Goal: Transaction & Acquisition: Purchase product/service

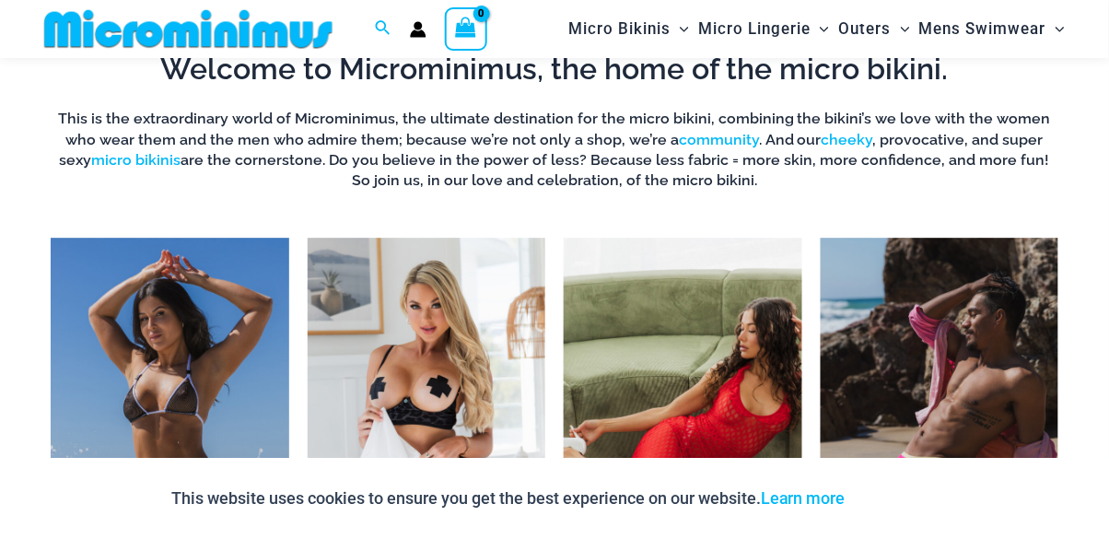
scroll to position [1098, 0]
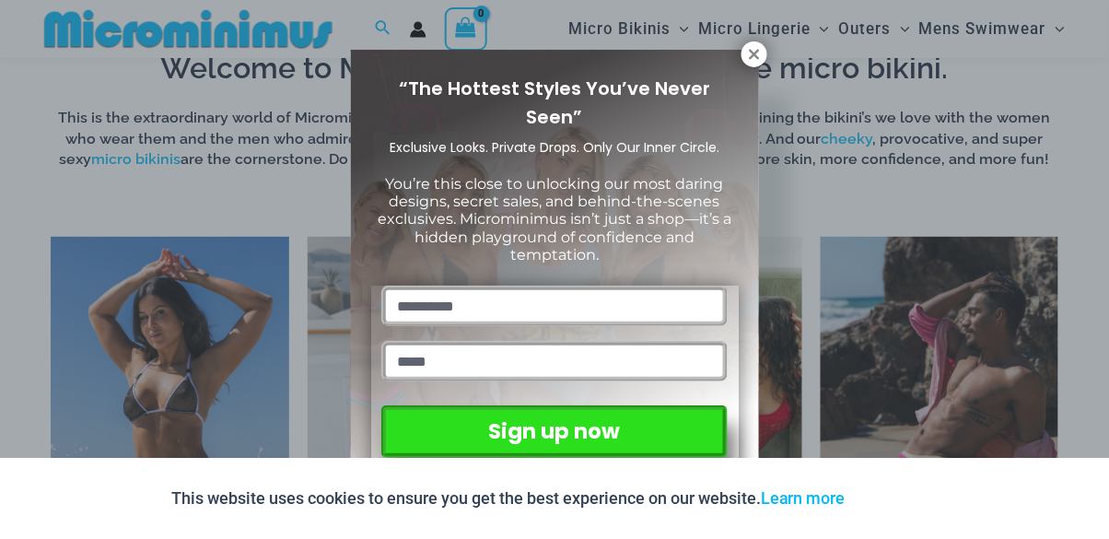
click at [752, 53] on icon at bounding box center [754, 54] width 17 height 17
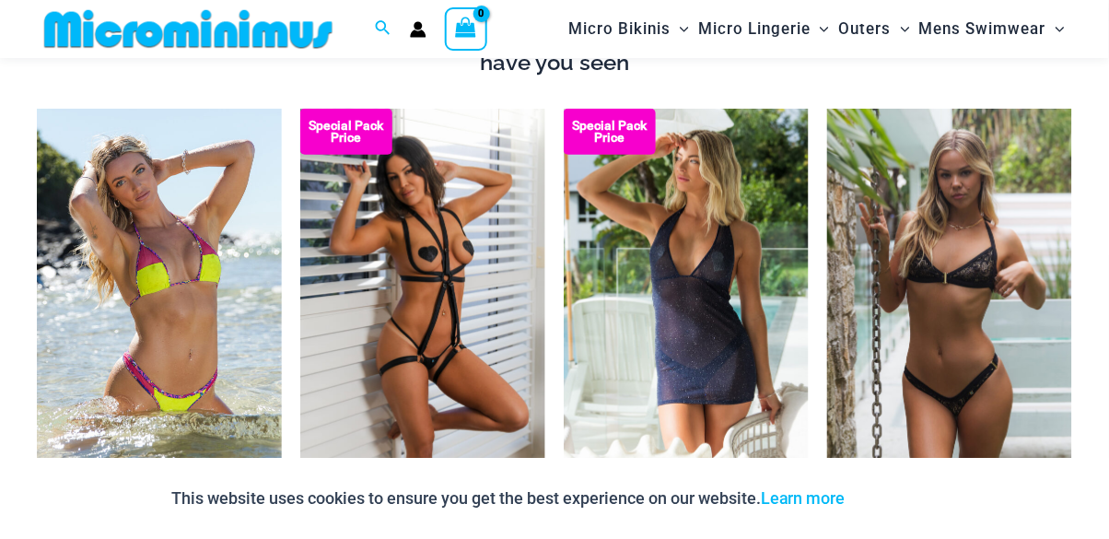
scroll to position [1854, 0]
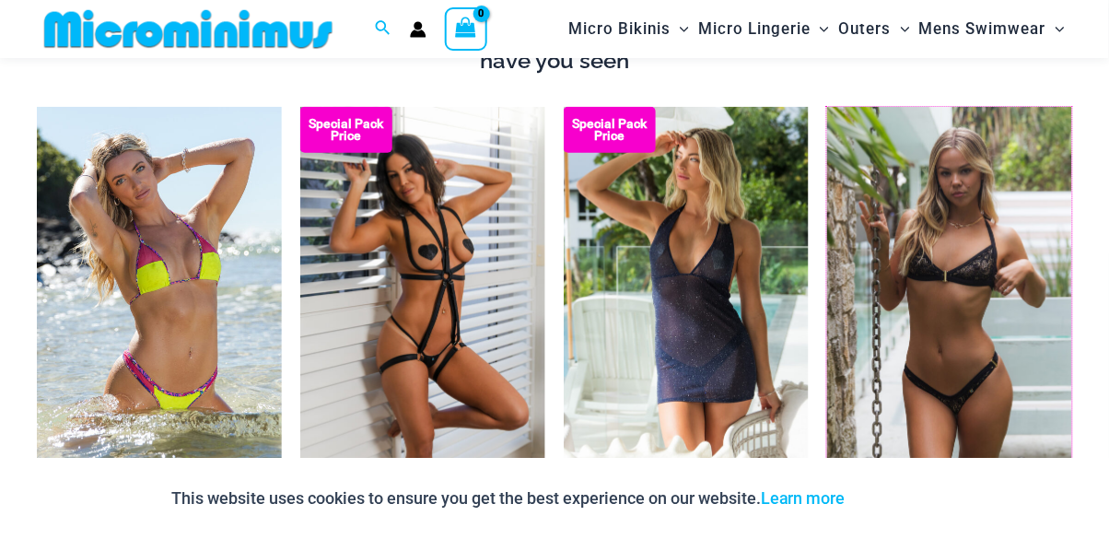
click at [827, 107] on img at bounding box center [827, 107] width 0 height 0
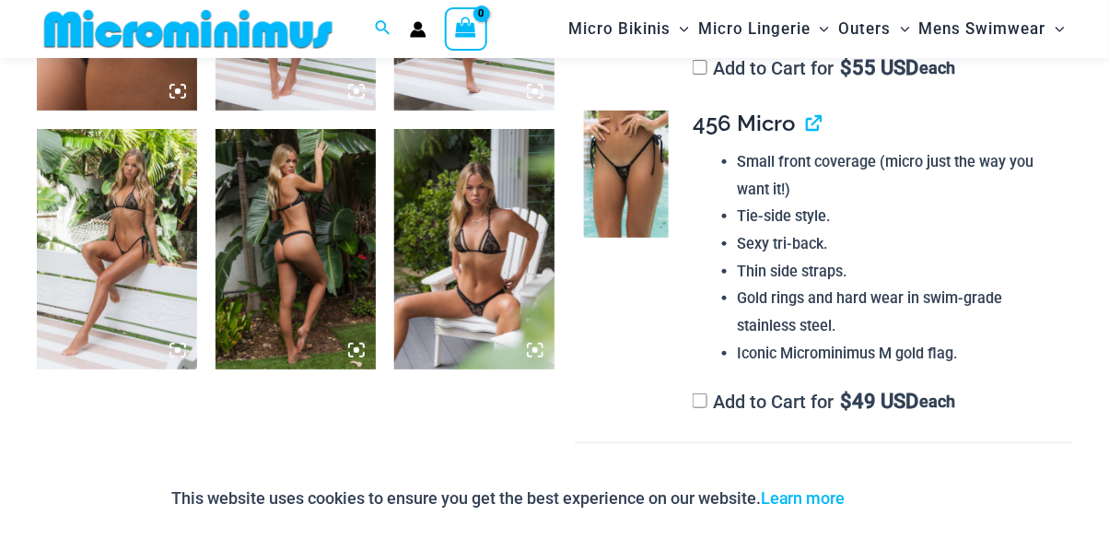
scroll to position [1609, 0]
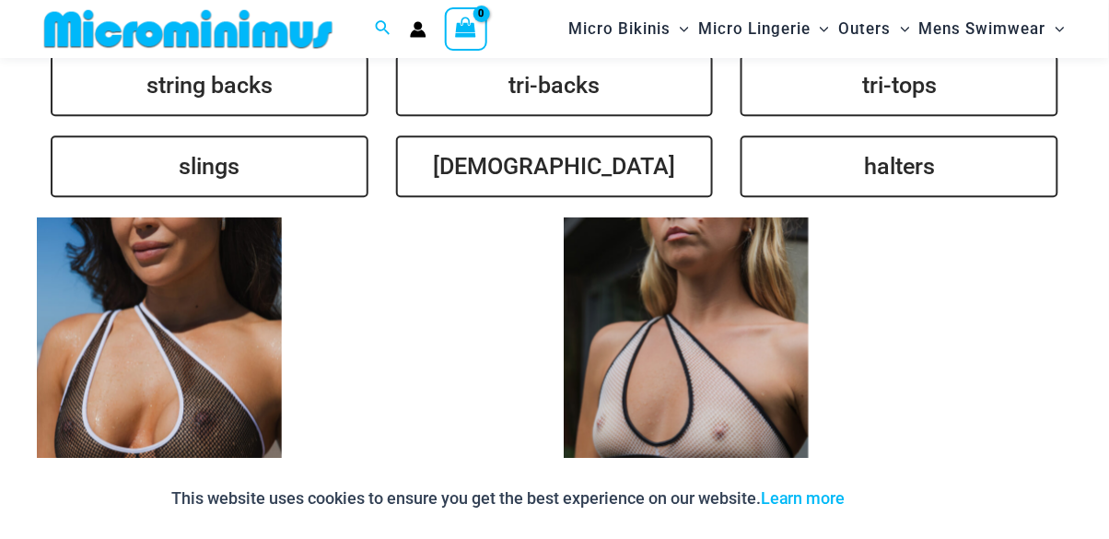
scroll to position [4132, 0]
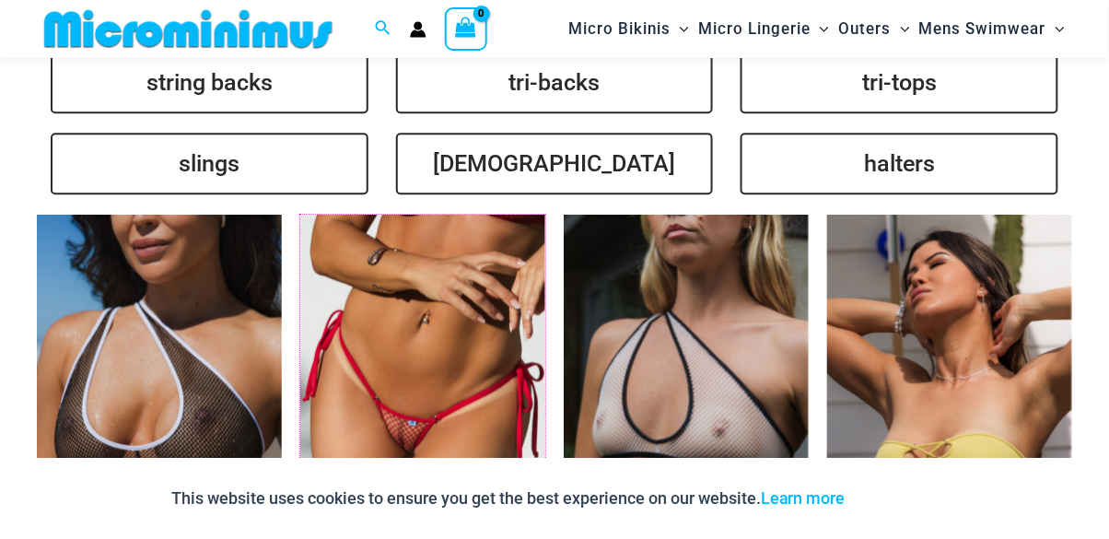
click at [300, 215] on img at bounding box center [300, 215] width 0 height 0
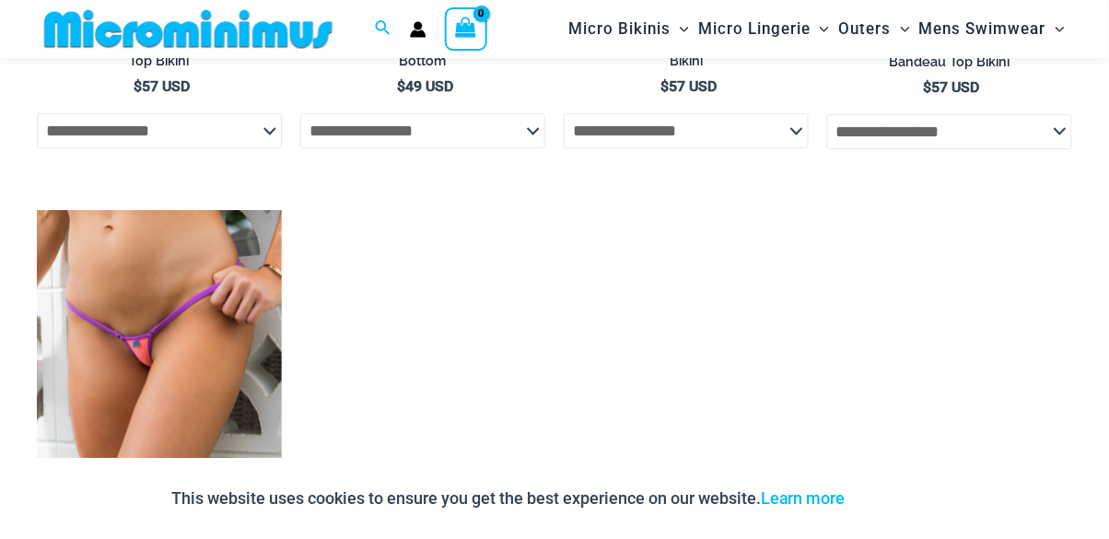
scroll to position [4717, 0]
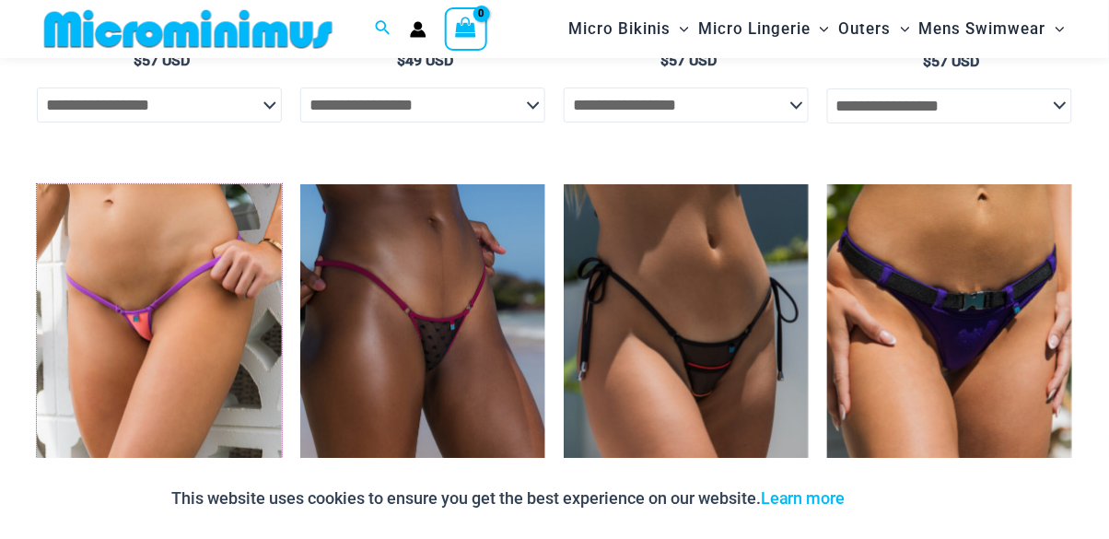
click at [37, 184] on img at bounding box center [37, 184] width 0 height 0
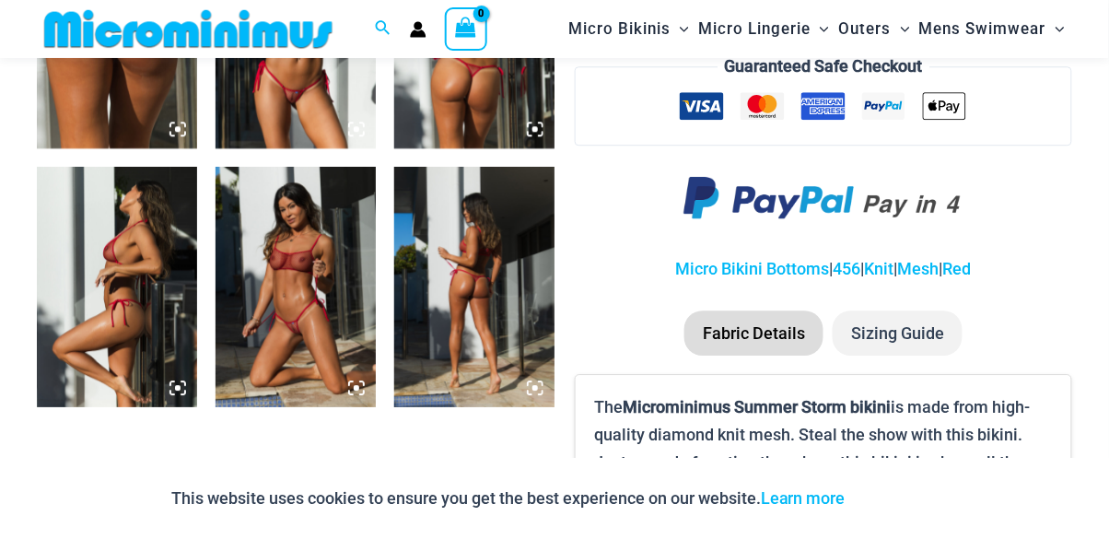
scroll to position [1051, 0]
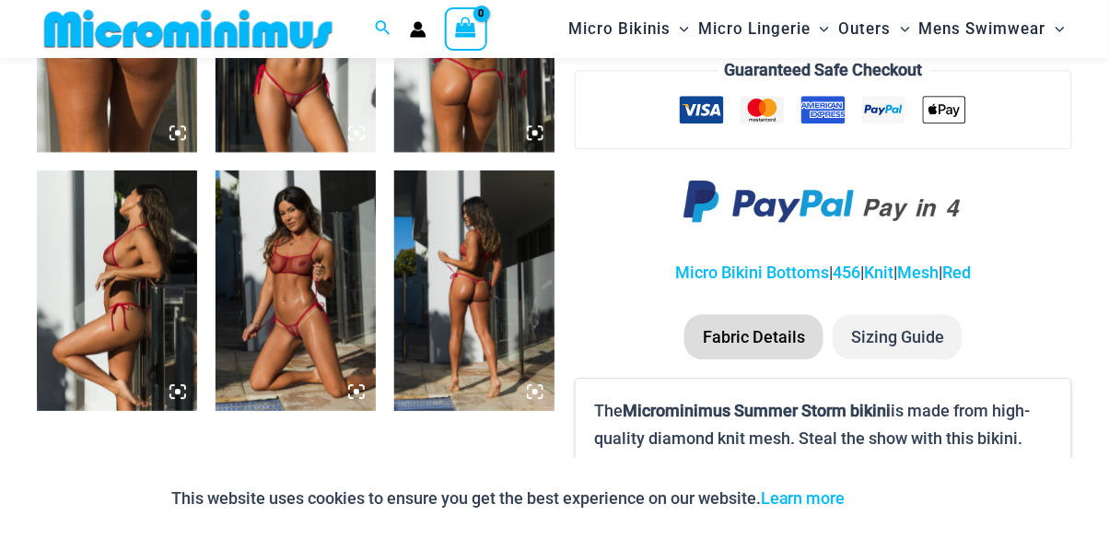
click at [321, 262] on img at bounding box center [296, 290] width 160 height 240
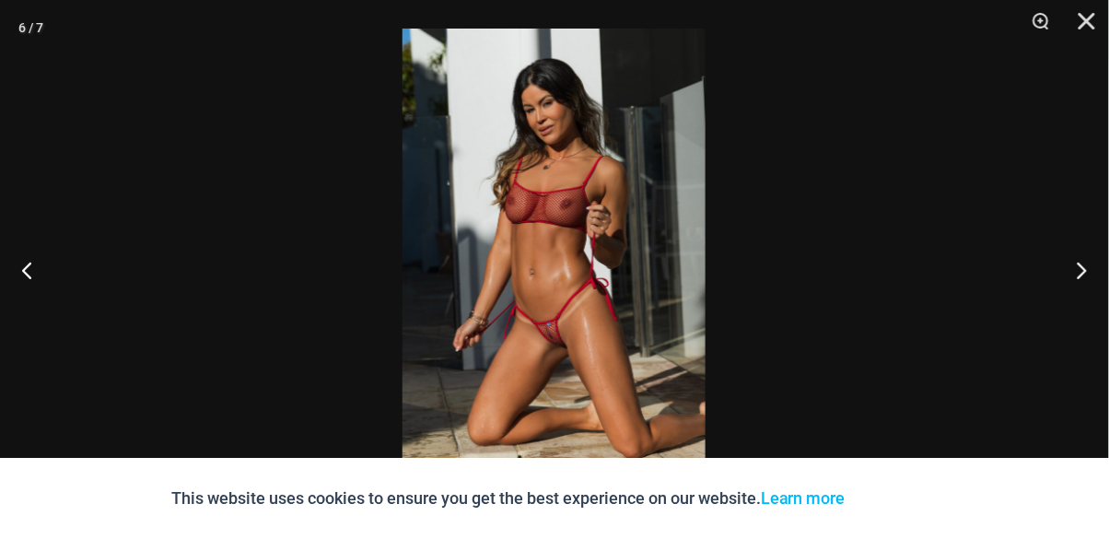
click at [1080, 272] on button "Next" at bounding box center [1074, 270] width 69 height 92
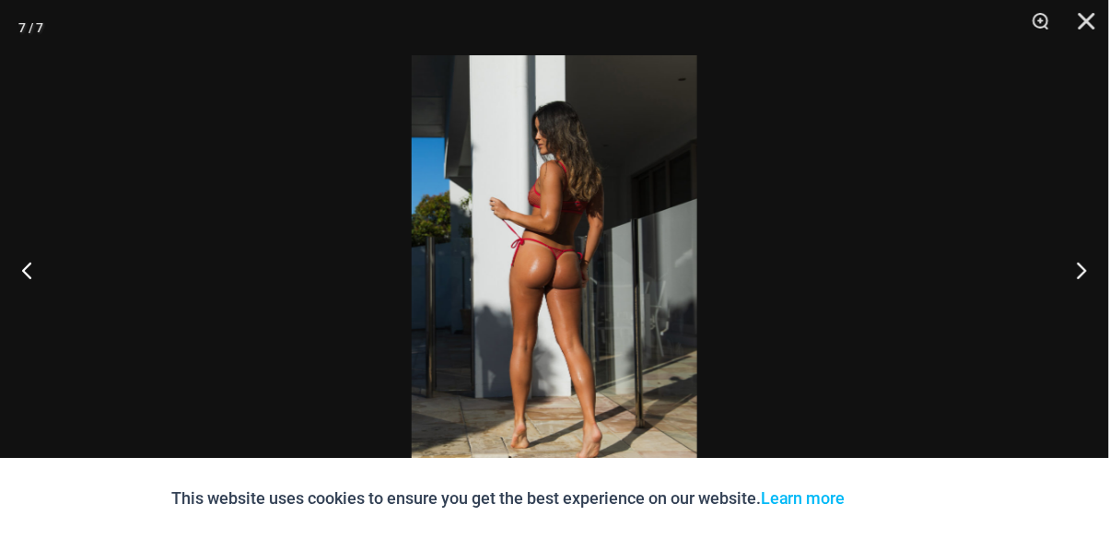
click at [1092, 286] on button "Next" at bounding box center [1074, 270] width 69 height 92
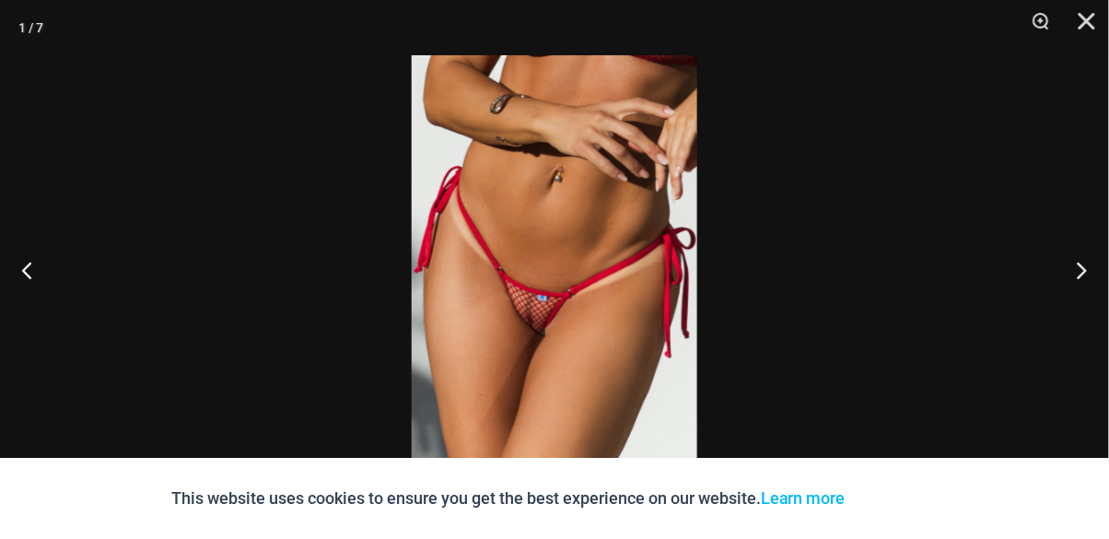
click at [1076, 280] on button "Next" at bounding box center [1074, 270] width 69 height 92
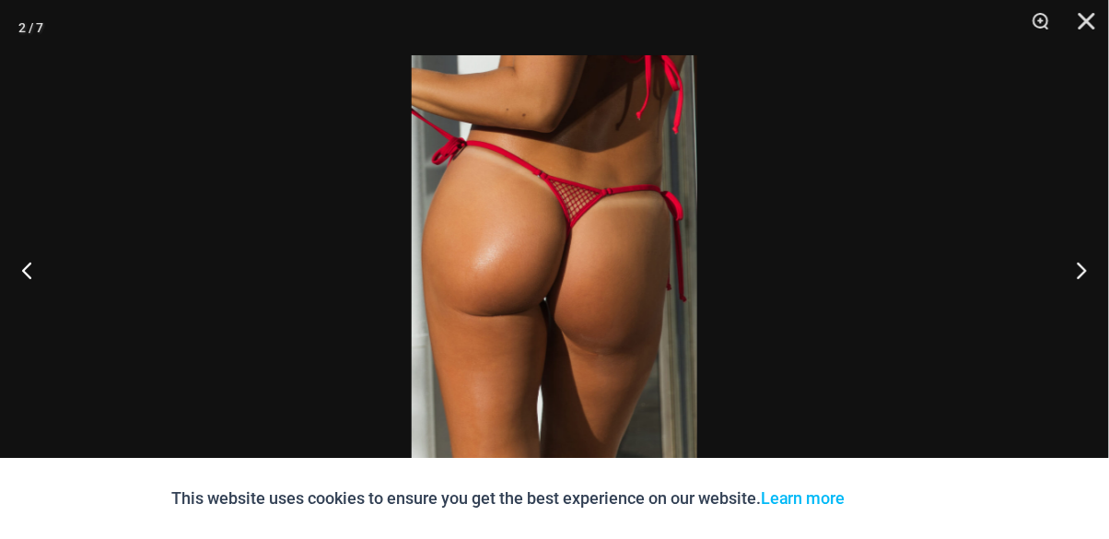
click at [1069, 273] on button "Next" at bounding box center [1074, 270] width 69 height 92
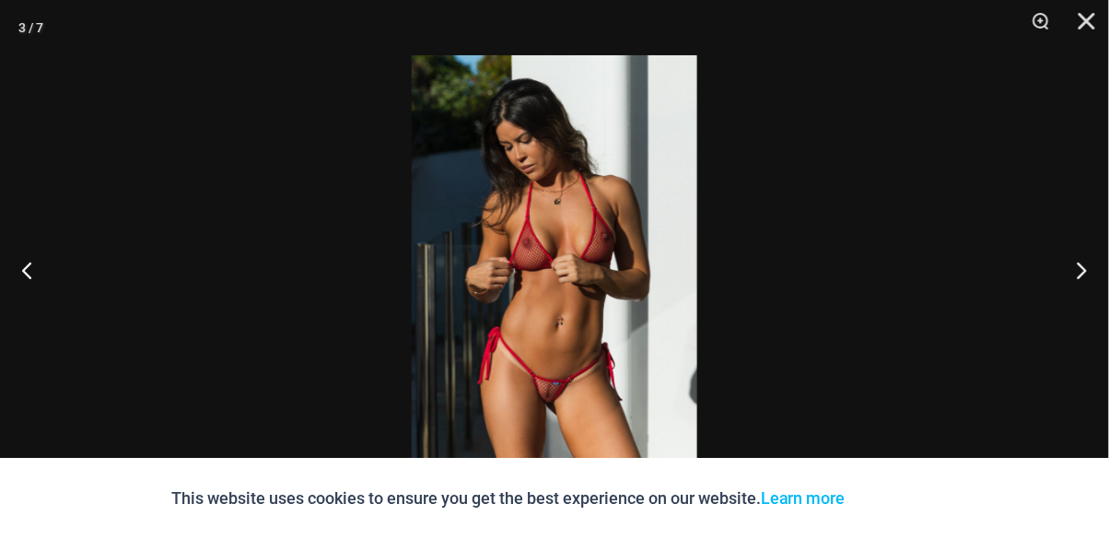
click at [1068, 274] on button "Next" at bounding box center [1074, 270] width 69 height 92
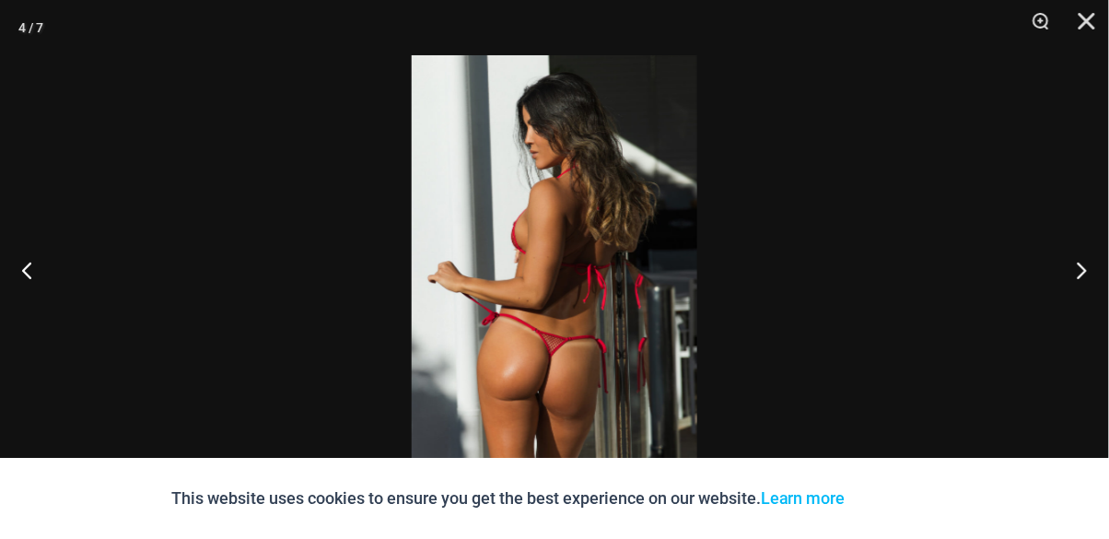
click at [1068, 272] on button "Next" at bounding box center [1074, 270] width 69 height 92
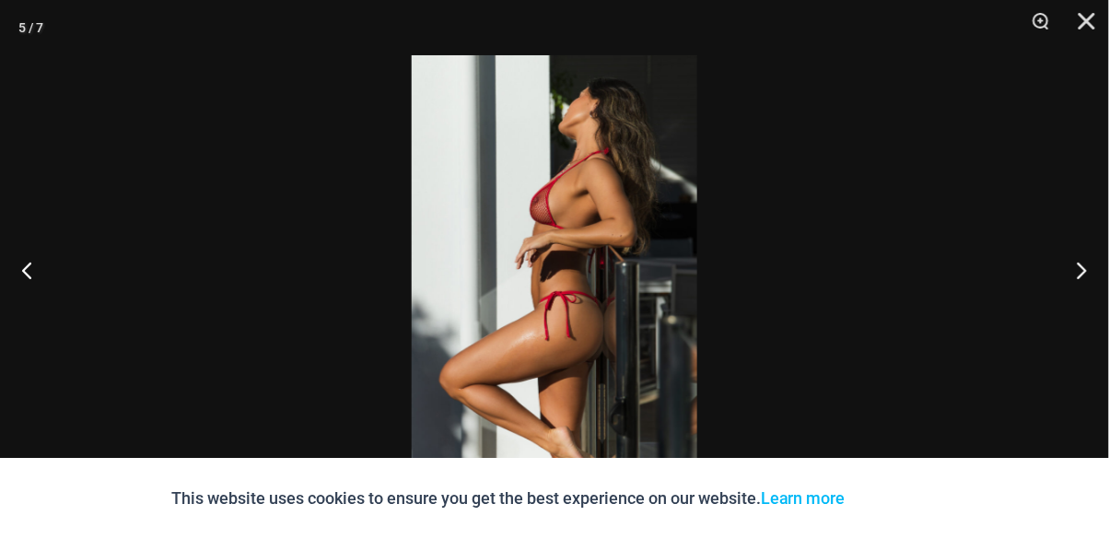
click at [1067, 270] on button "Next" at bounding box center [1074, 270] width 69 height 92
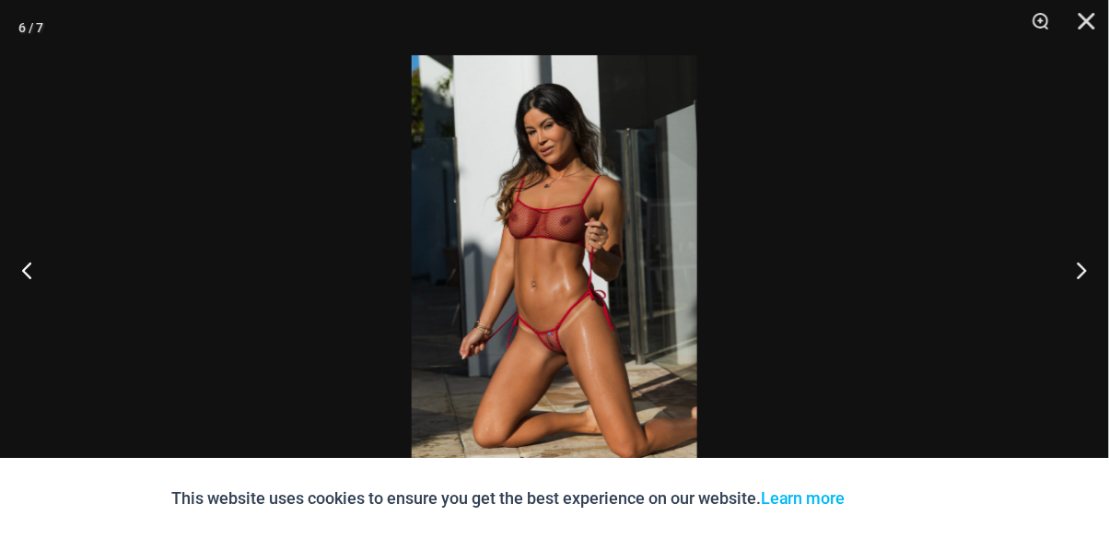
click at [1064, 266] on button "Next" at bounding box center [1074, 270] width 69 height 92
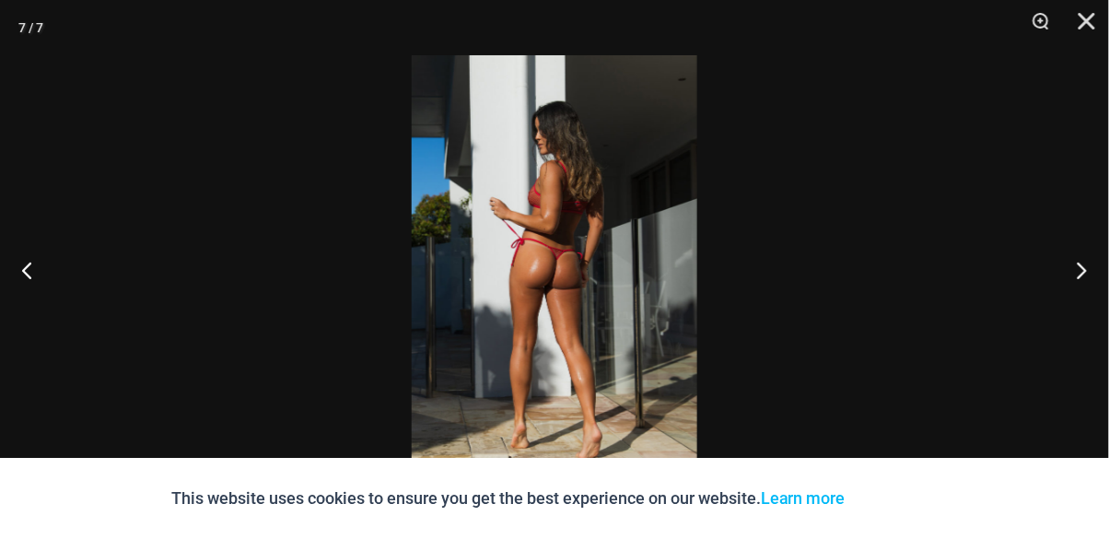
click at [1061, 266] on button "Next" at bounding box center [1074, 270] width 69 height 92
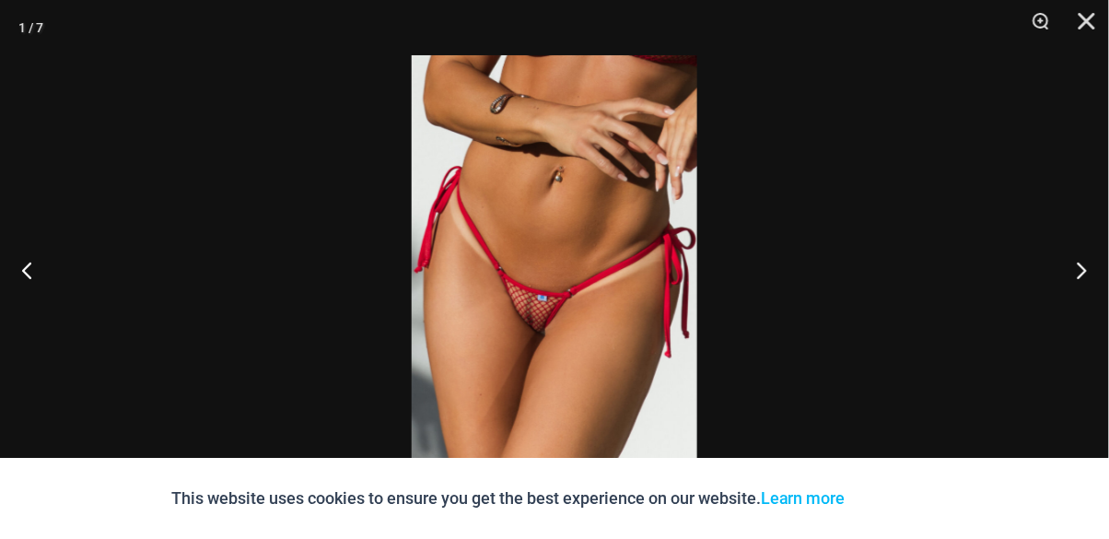
click at [1061, 265] on button "Next" at bounding box center [1074, 270] width 69 height 92
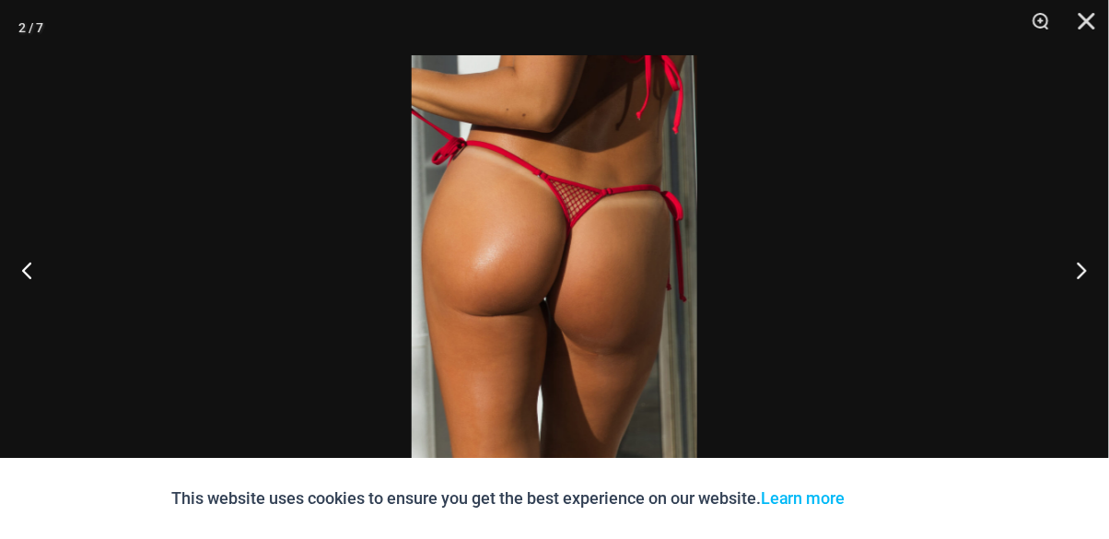
click at [1059, 266] on button "Next" at bounding box center [1074, 270] width 69 height 92
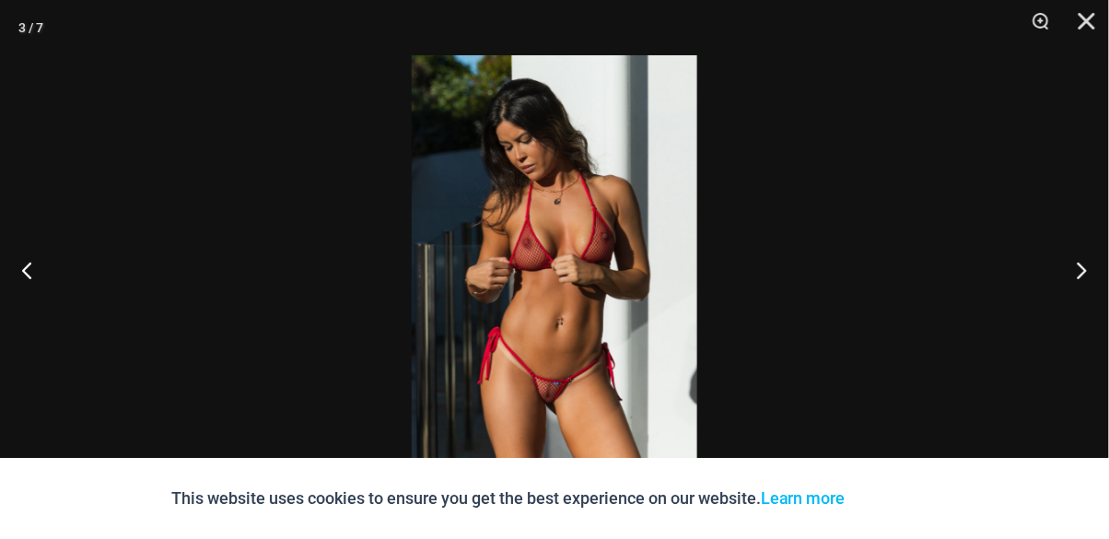
click at [1059, 265] on button "Next" at bounding box center [1074, 270] width 69 height 92
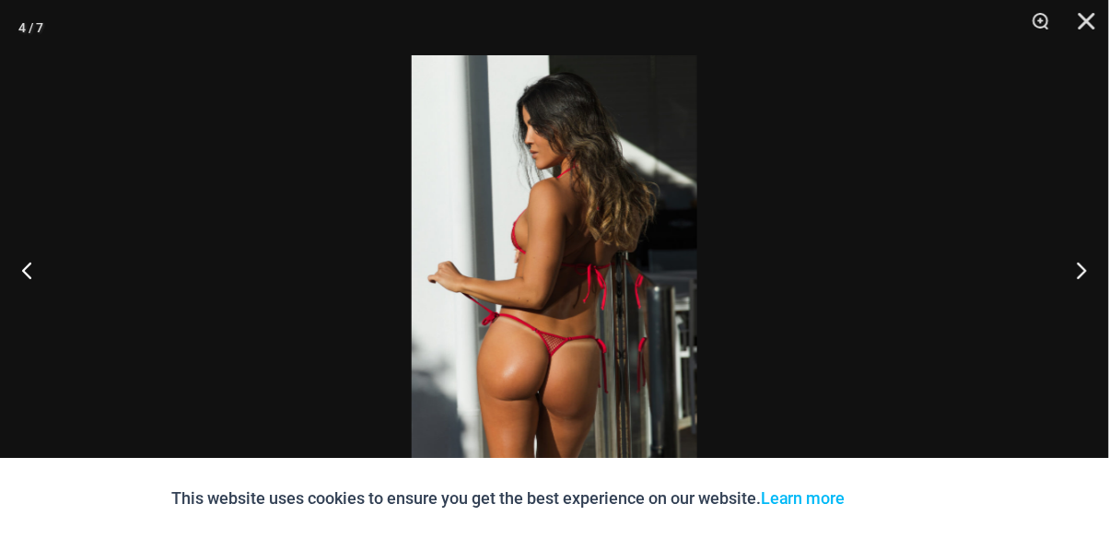
click at [1057, 265] on button "Next" at bounding box center [1074, 270] width 69 height 92
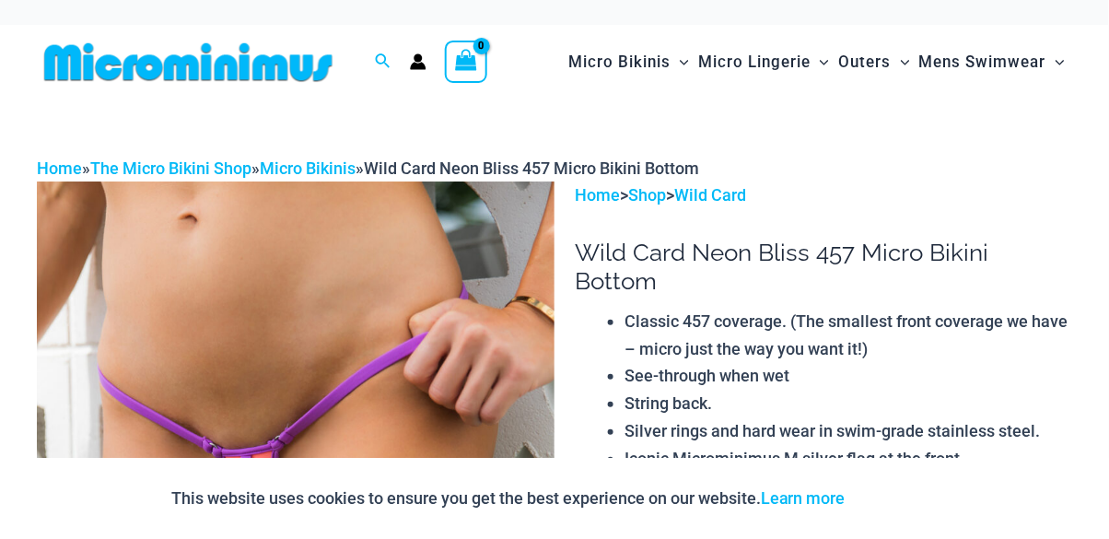
scroll to position [13, 0]
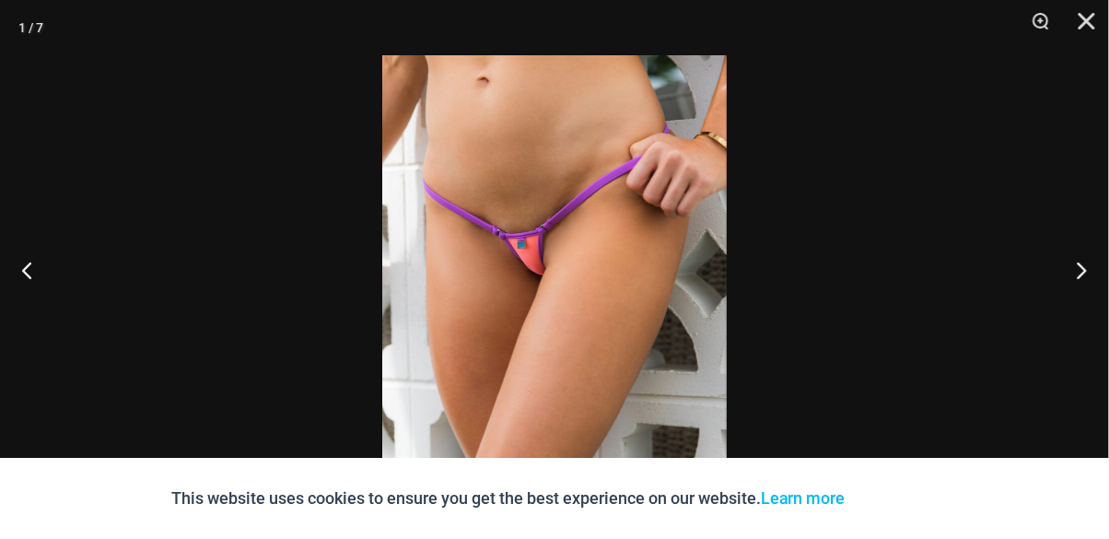
click at [1072, 316] on button "Next" at bounding box center [1074, 270] width 69 height 92
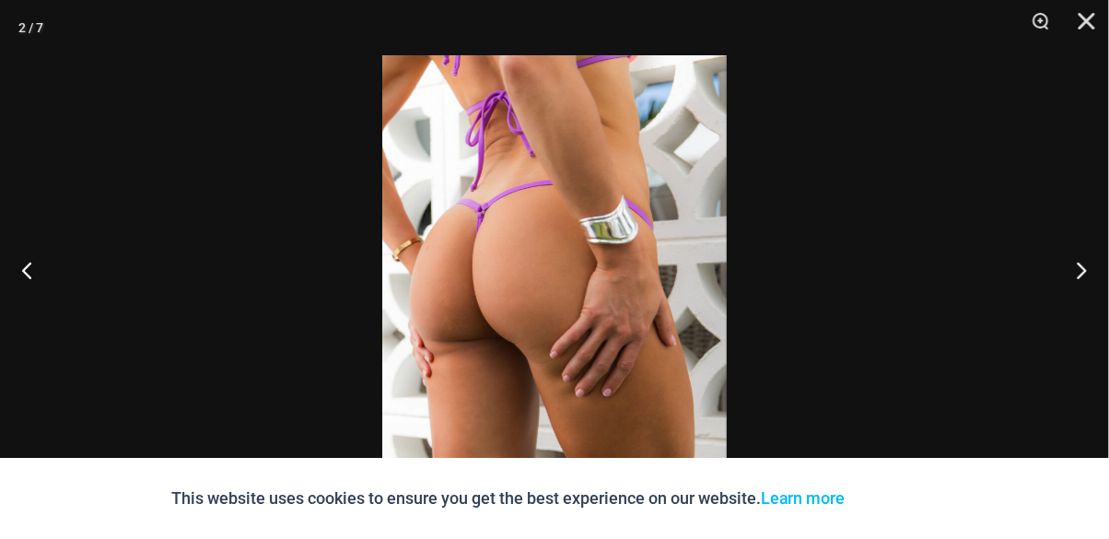
click at [1076, 316] on button "Next" at bounding box center [1074, 270] width 69 height 92
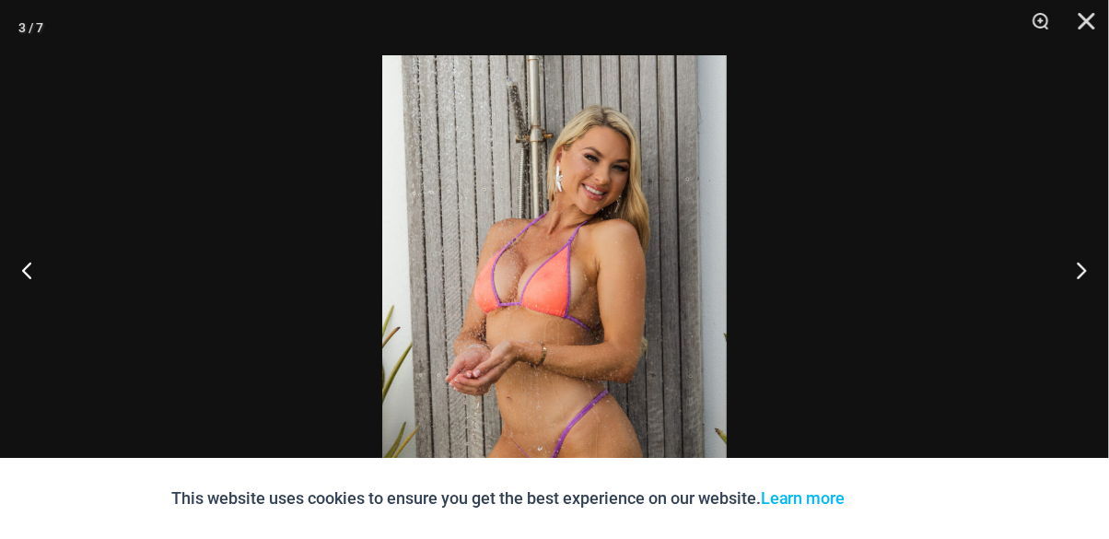
click at [1088, 316] on button "Next" at bounding box center [1074, 270] width 69 height 92
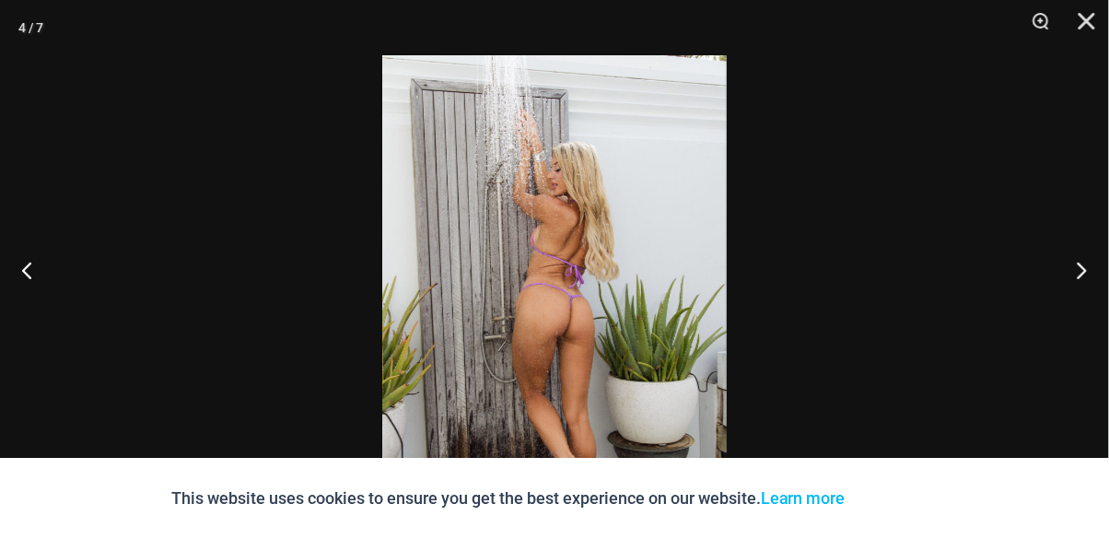
click at [1074, 316] on button "Next" at bounding box center [1074, 270] width 69 height 92
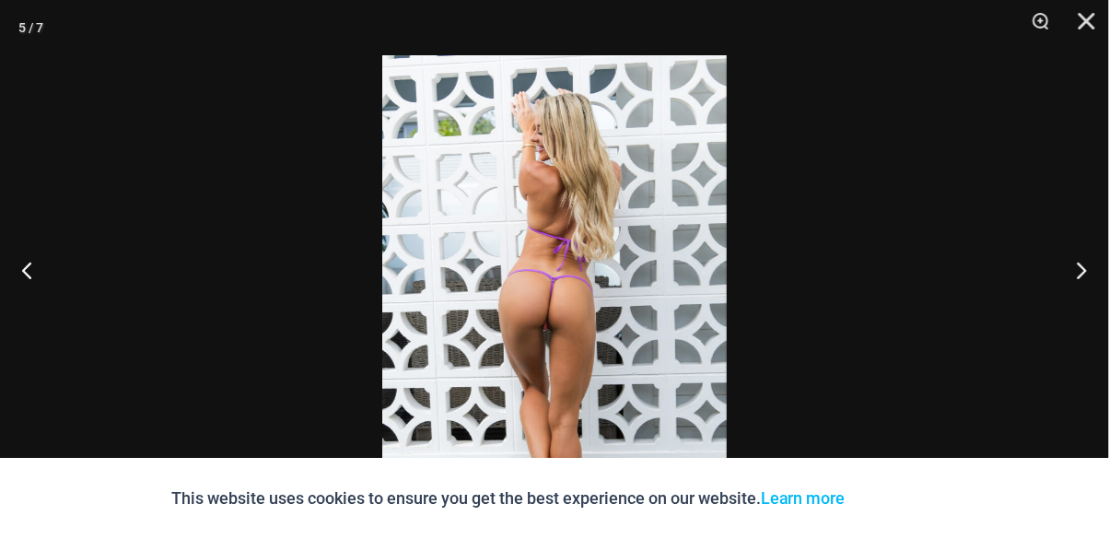
click at [1074, 316] on button "Next" at bounding box center [1074, 270] width 69 height 92
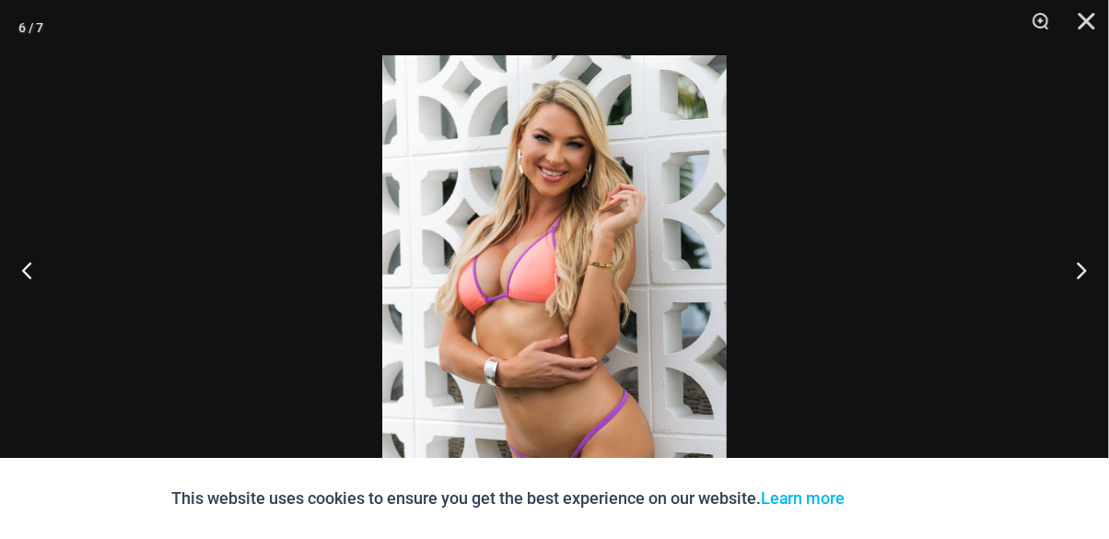
click at [1067, 315] on button "Next" at bounding box center [1074, 270] width 69 height 92
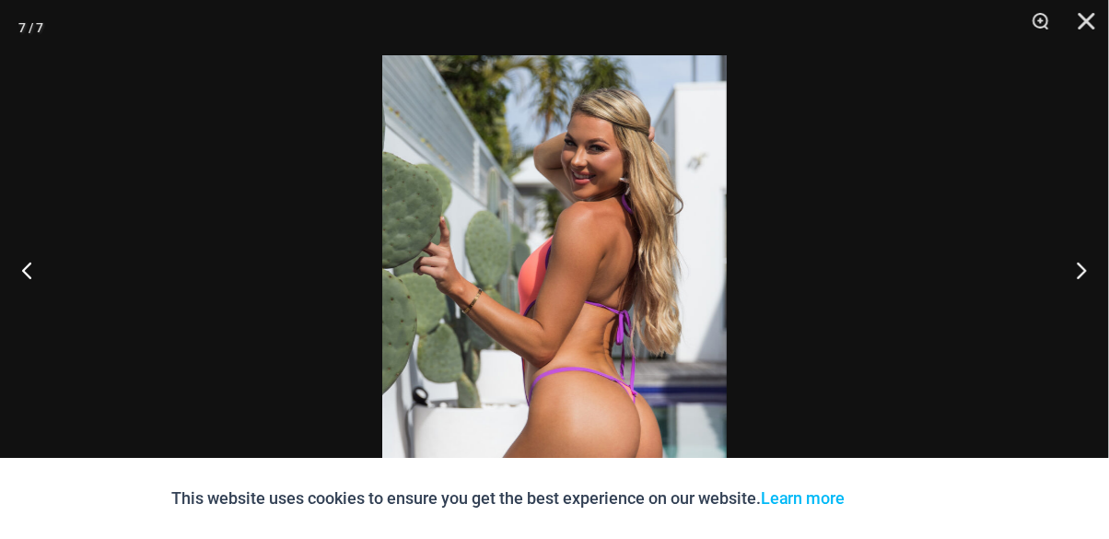
scroll to position [89, 0]
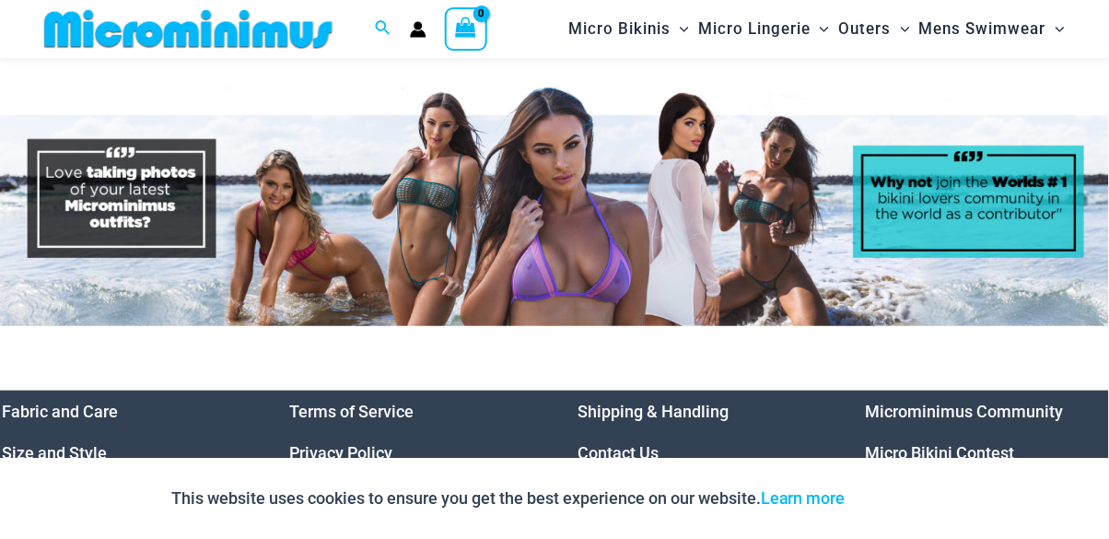
scroll to position [8003, 0]
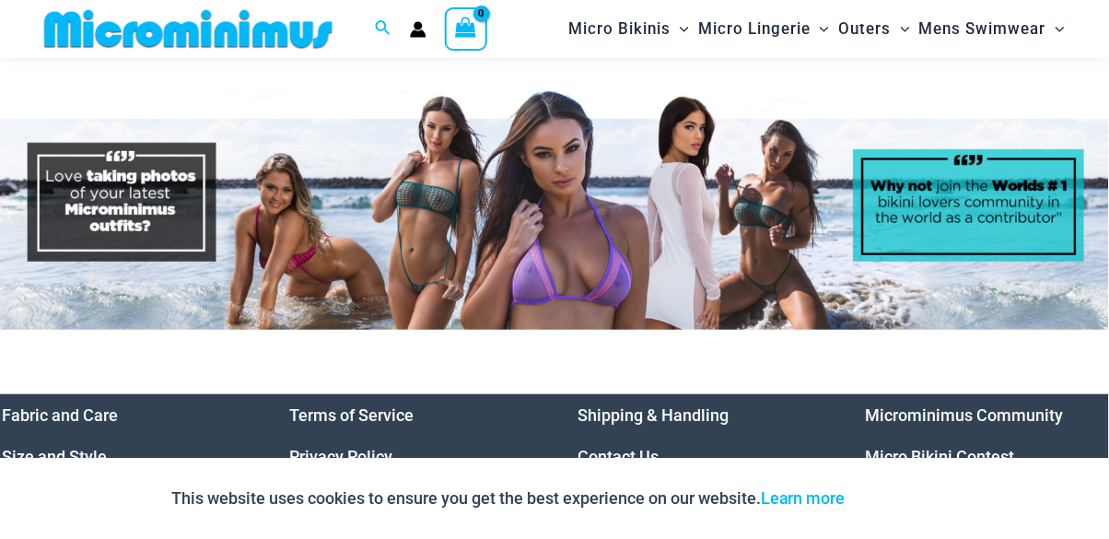
click at [99, 193] on img at bounding box center [554, 210] width 1109 height 239
